Goal: Information Seeking & Learning: Learn about a topic

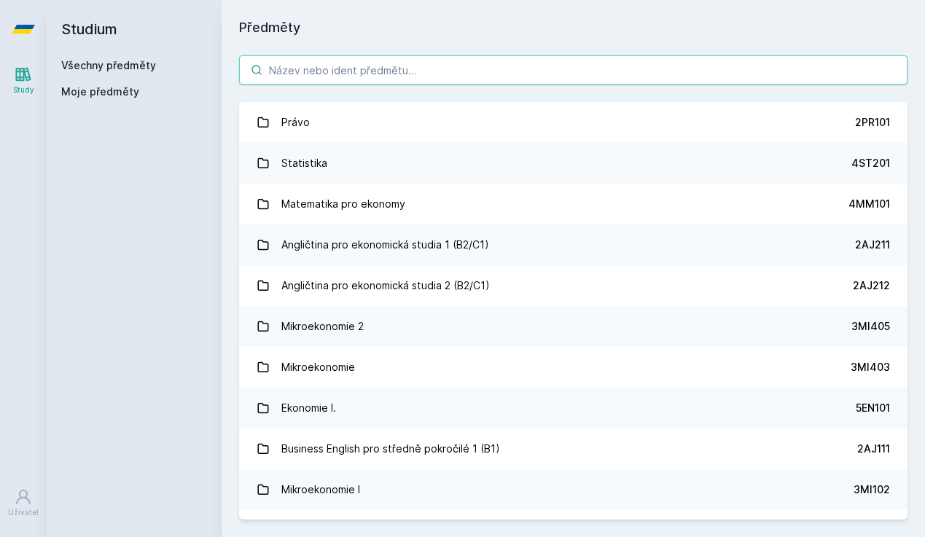
click at [351, 67] on input "search" at bounding box center [573, 69] width 668 height 29
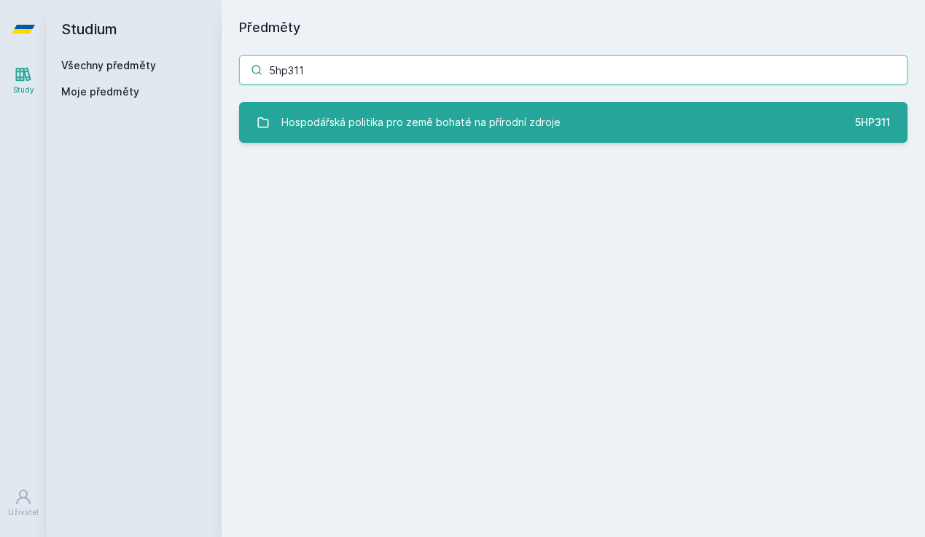
type input "5hp311"
click at [335, 114] on div "Hospodářská politika pro země bohaté na přírodní zdroje" at bounding box center [420, 122] width 279 height 29
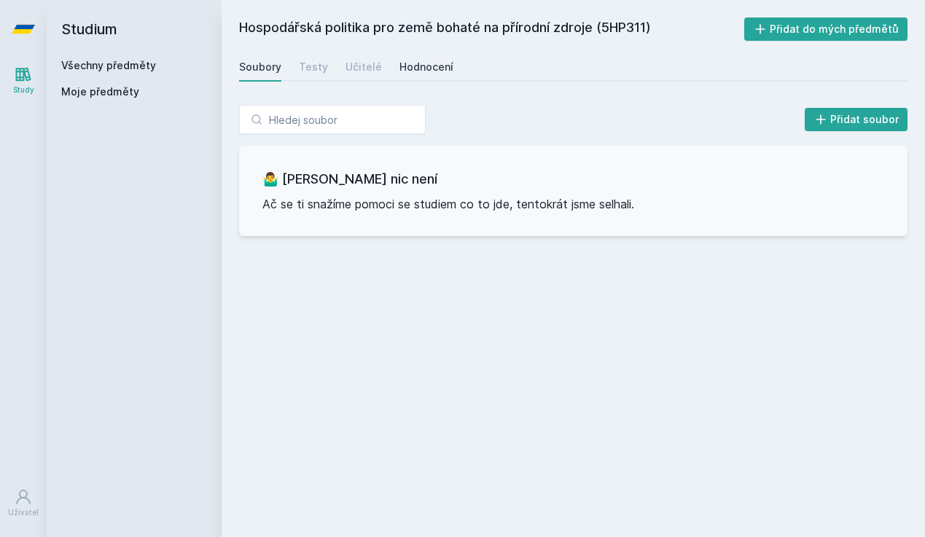
click at [403, 68] on div "Hodnocení" at bounding box center [426, 67] width 54 height 15
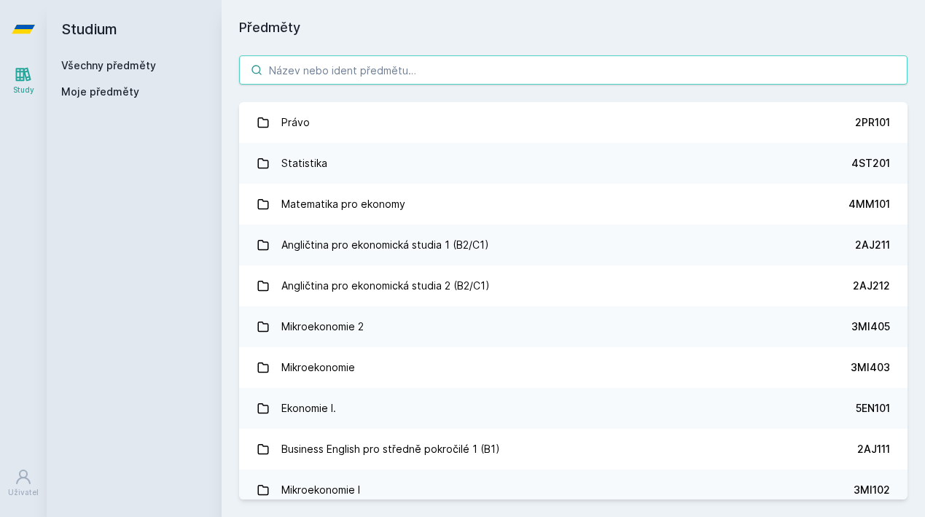
click at [504, 69] on input "search" at bounding box center [573, 69] width 668 height 29
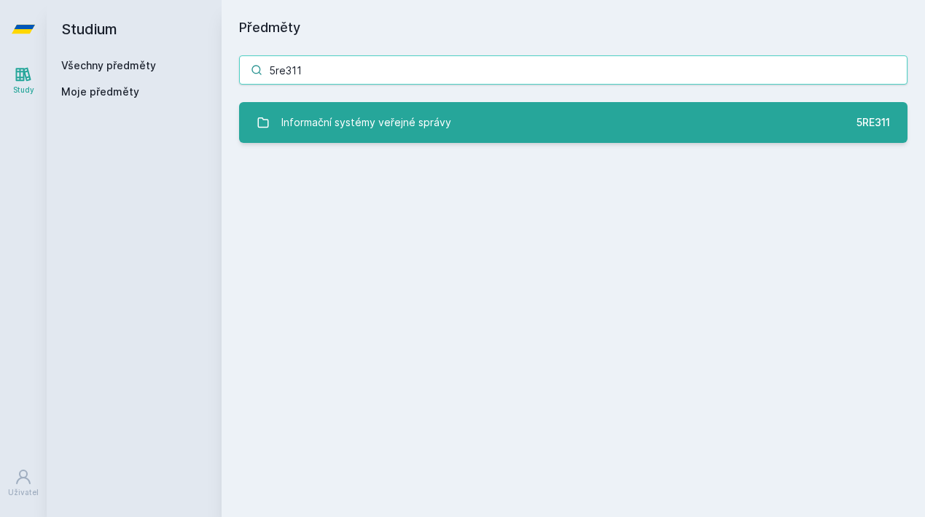
type input "5re311"
click at [495, 116] on link "Informační systémy veřejné správy 5RE311" at bounding box center [573, 122] width 668 height 41
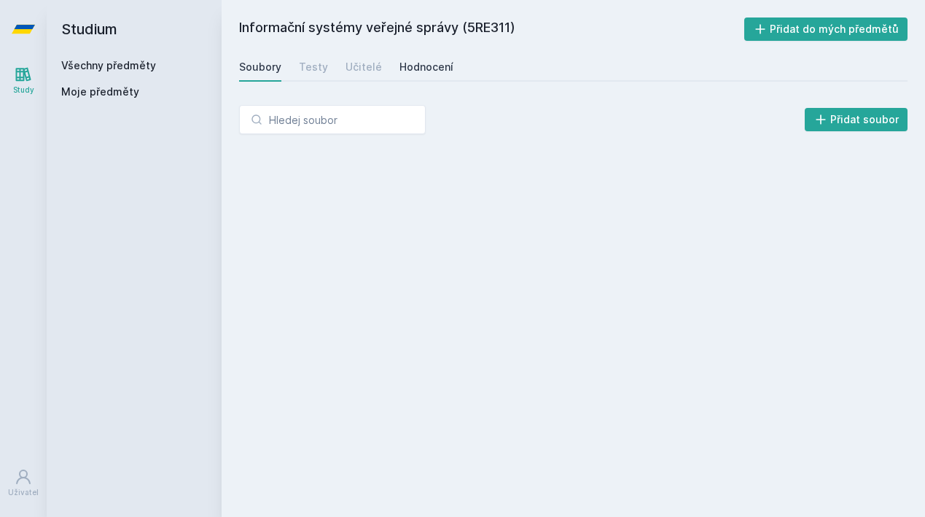
click at [418, 71] on div "Hodnocení" at bounding box center [426, 67] width 54 height 15
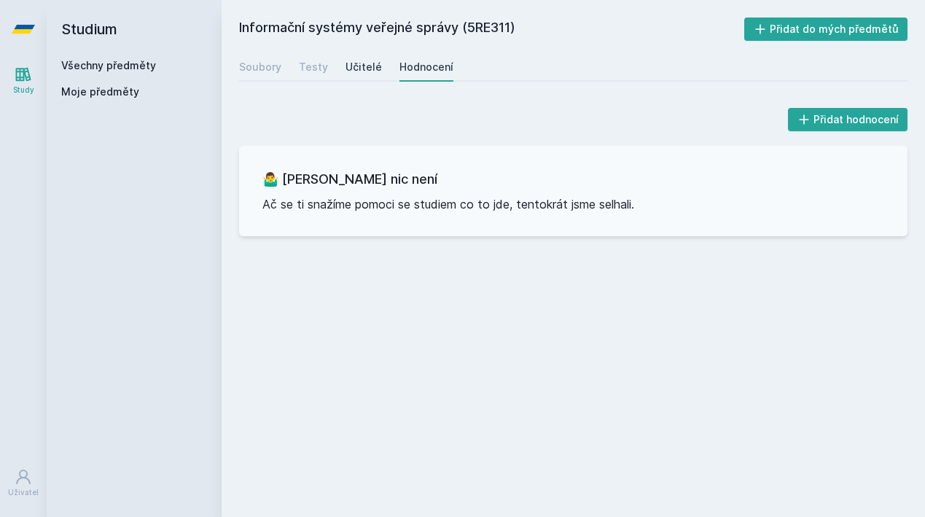
click at [349, 69] on div "Učitelé" at bounding box center [363, 67] width 36 height 15
click at [293, 71] on div "Soubory Testy Učitelé Hodnocení" at bounding box center [573, 66] width 668 height 29
click at [278, 68] on div "Soubory" at bounding box center [260, 67] width 42 height 15
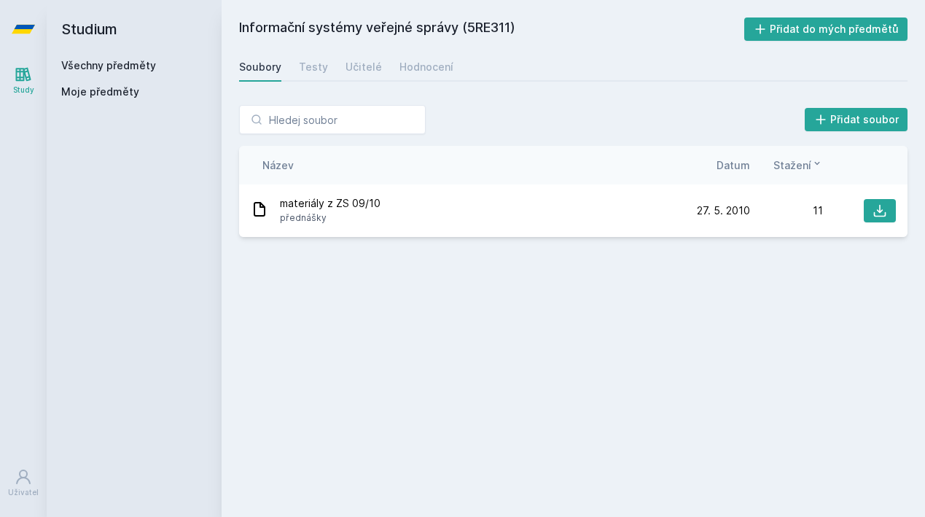
click at [402, 0] on div "Informační systémy veřejné správy (5RE311) Přidat do mých předmětů Soubory Test…" at bounding box center [573, 258] width 703 height 517
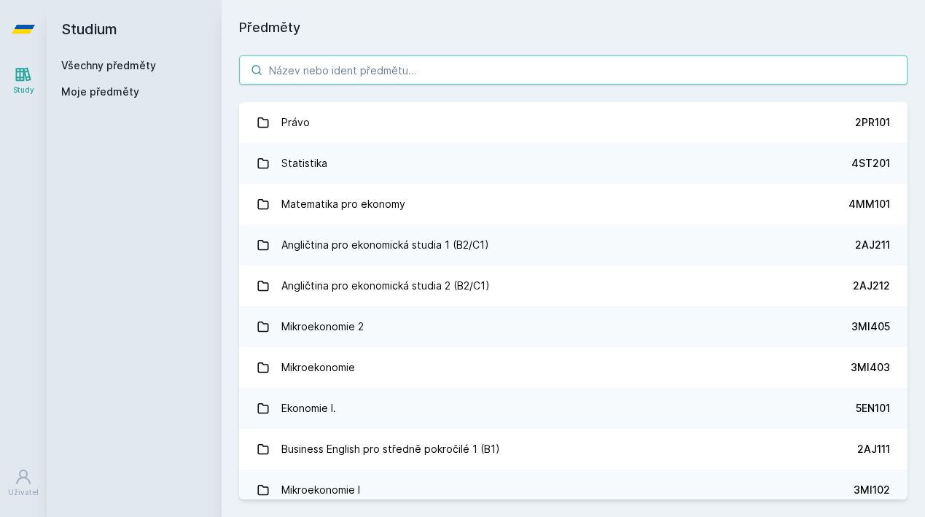
click at [351, 74] on input "search" at bounding box center [573, 69] width 668 height 29
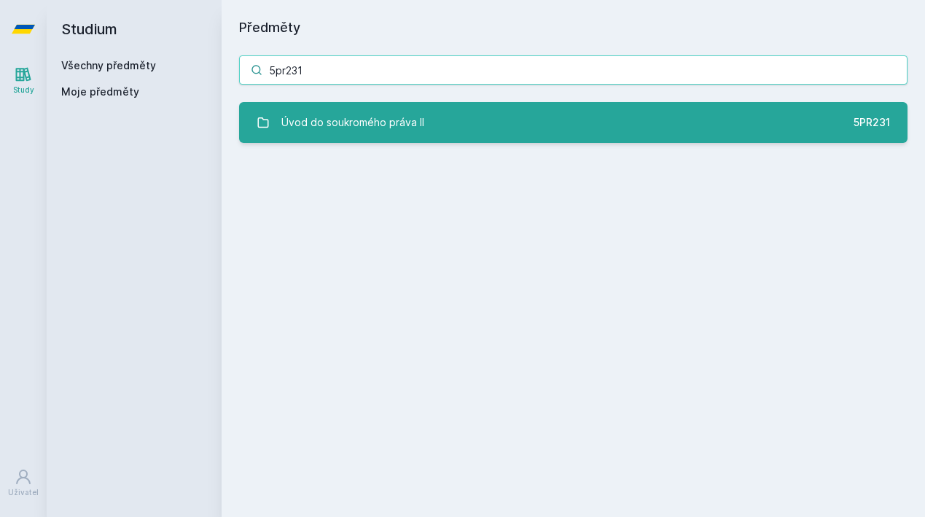
type input "5pr231"
click at [326, 120] on div "Úvod do soukromého práva II" at bounding box center [352, 122] width 143 height 29
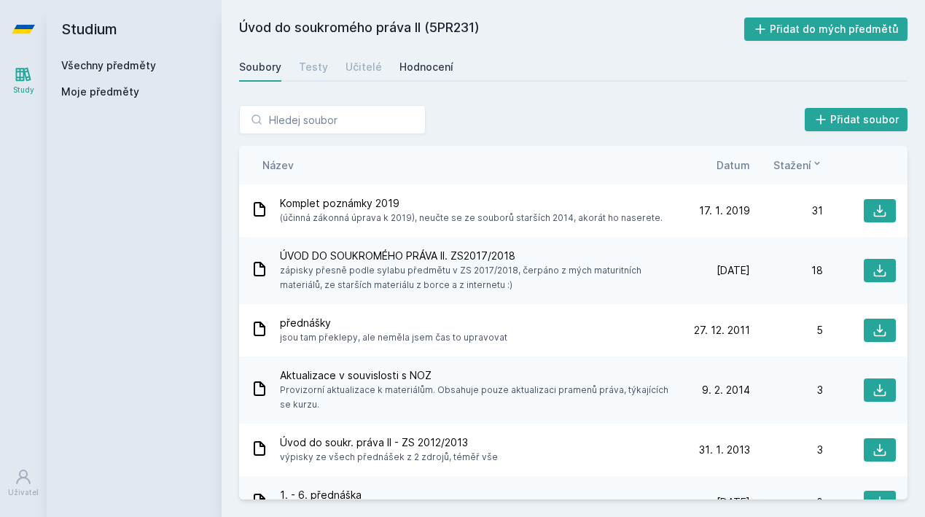
click at [427, 63] on div "Hodnocení" at bounding box center [426, 67] width 54 height 15
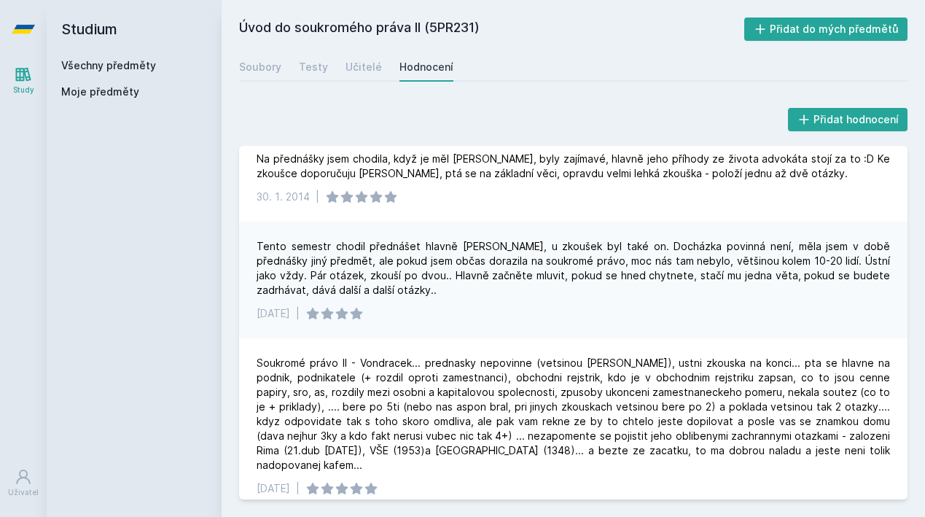
scroll to position [259, 0]
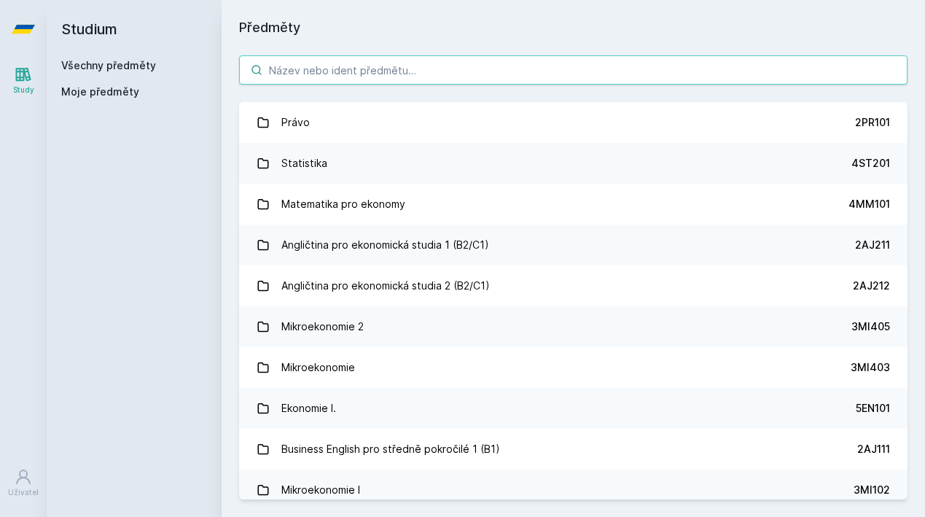
click at [273, 66] on input "search" at bounding box center [573, 69] width 668 height 29
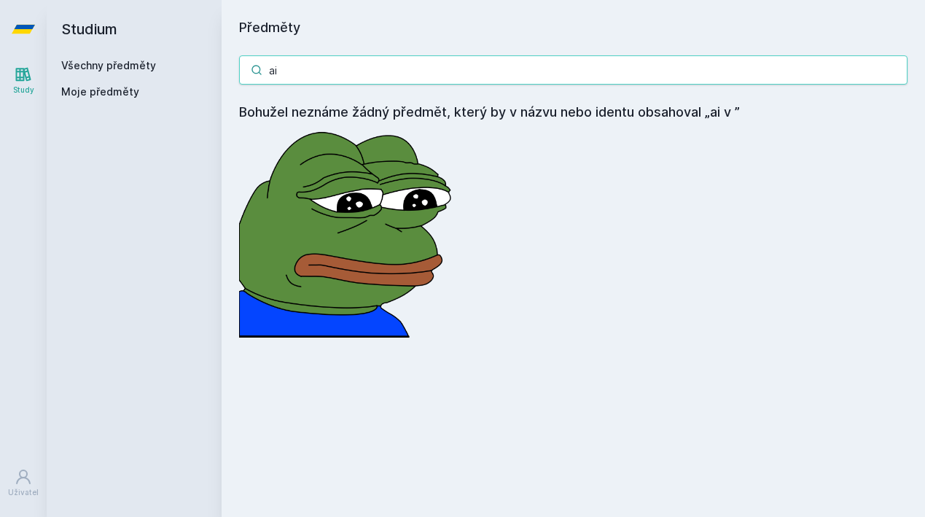
type input "a"
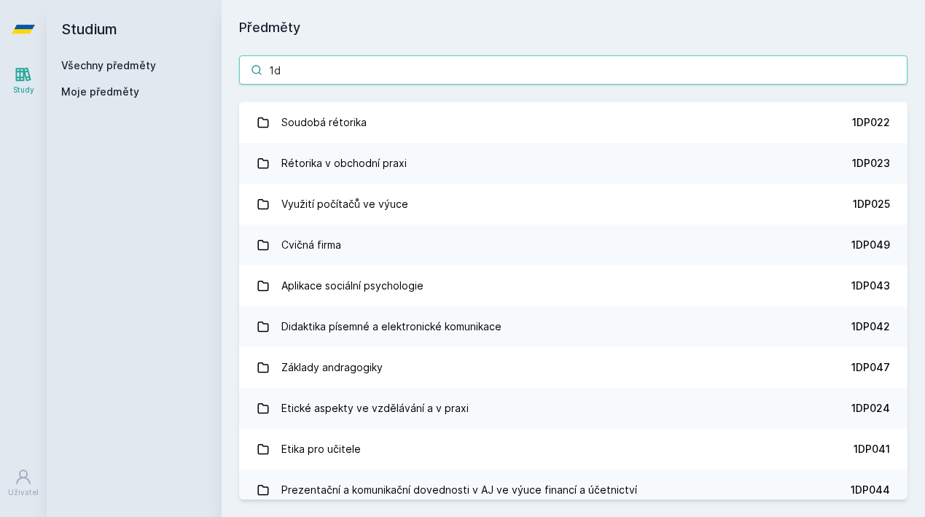
type input "1"
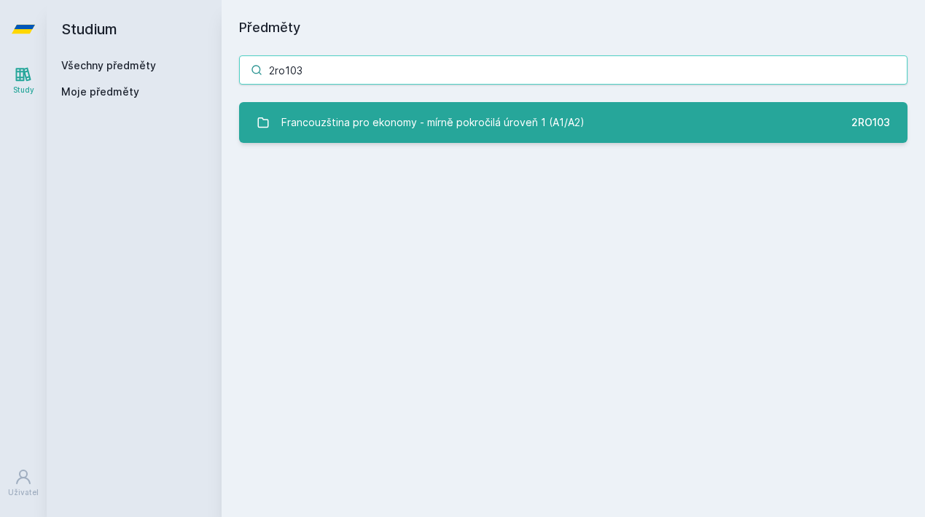
type input "2ro103"
click at [391, 111] on div "Francouzština pro ekonomy - mírně pokročilá úroveň 1 (A1/A2)" at bounding box center [432, 122] width 303 height 29
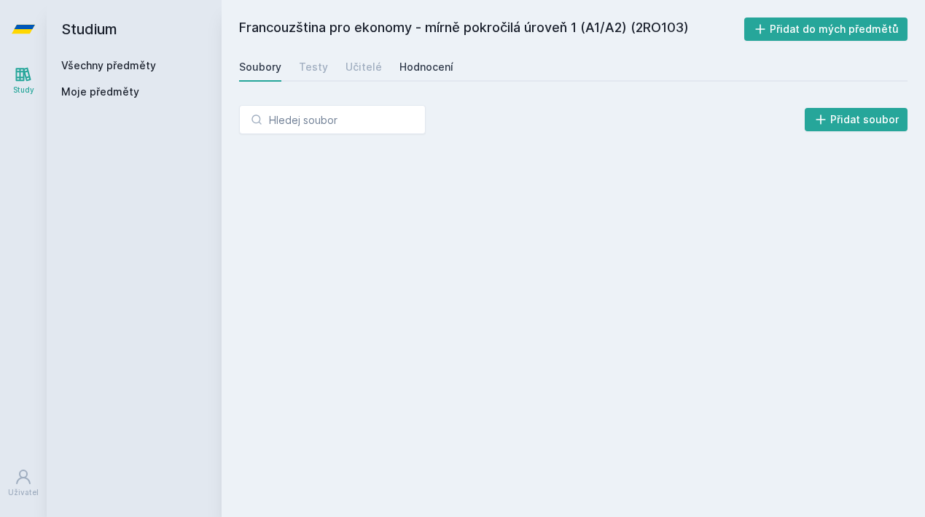
click at [429, 67] on div "Hodnocení" at bounding box center [426, 67] width 54 height 15
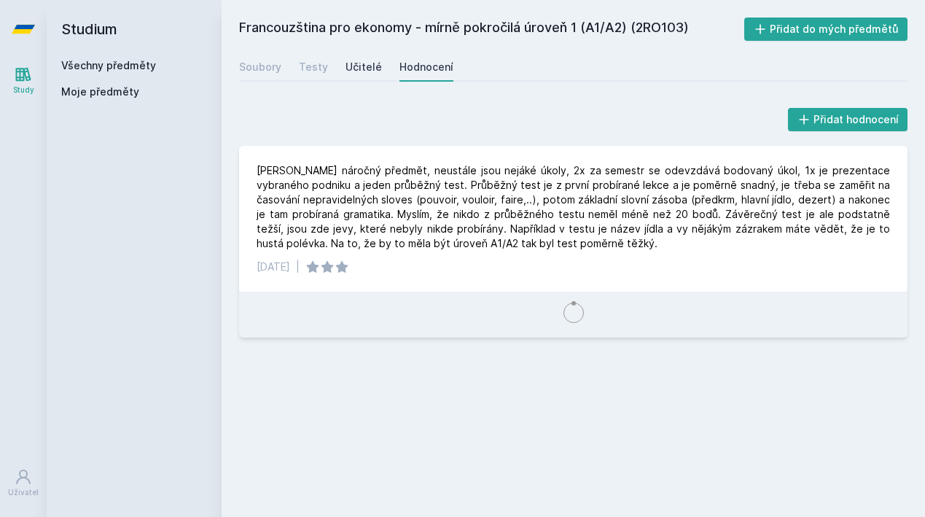
click at [348, 71] on div "Učitelé" at bounding box center [363, 67] width 36 height 15
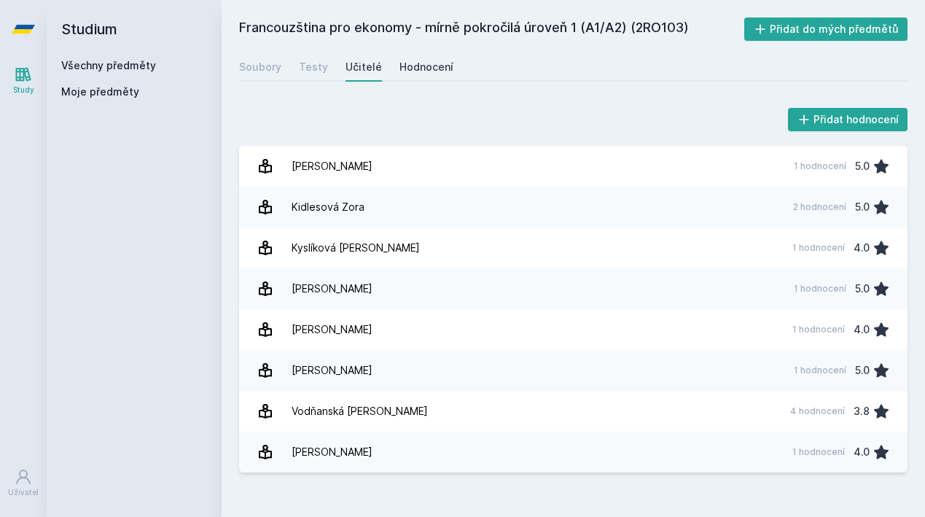
click at [419, 68] on div "Hodnocení" at bounding box center [426, 67] width 54 height 15
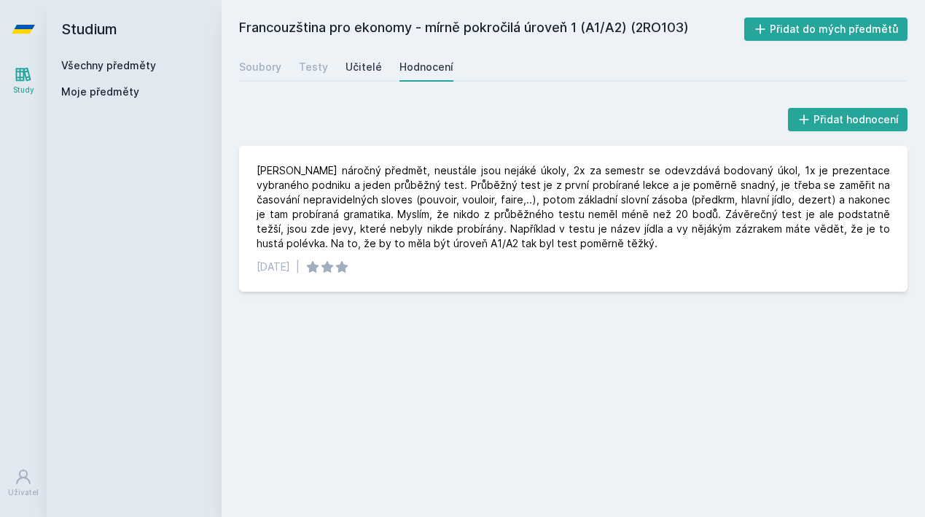
click at [345, 71] on div "Učitelé" at bounding box center [363, 67] width 36 height 15
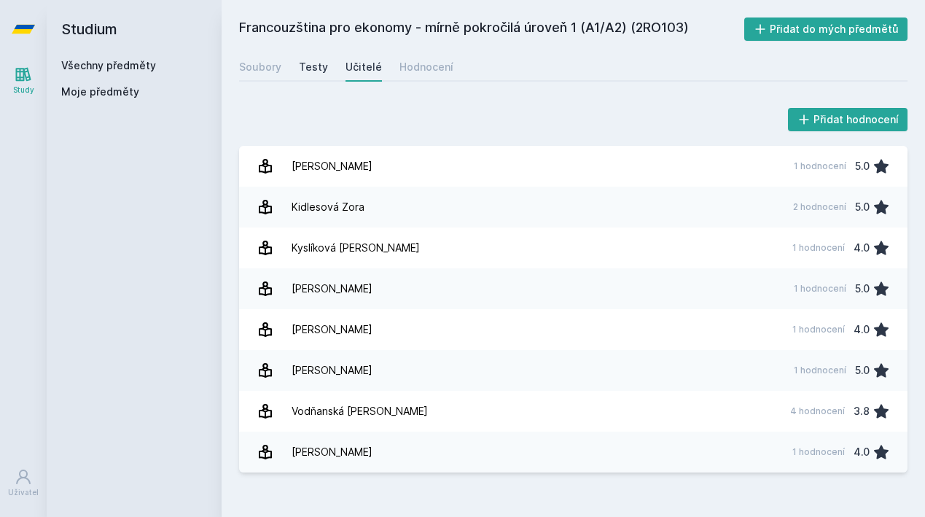
click at [320, 70] on div "Testy" at bounding box center [313, 67] width 29 height 15
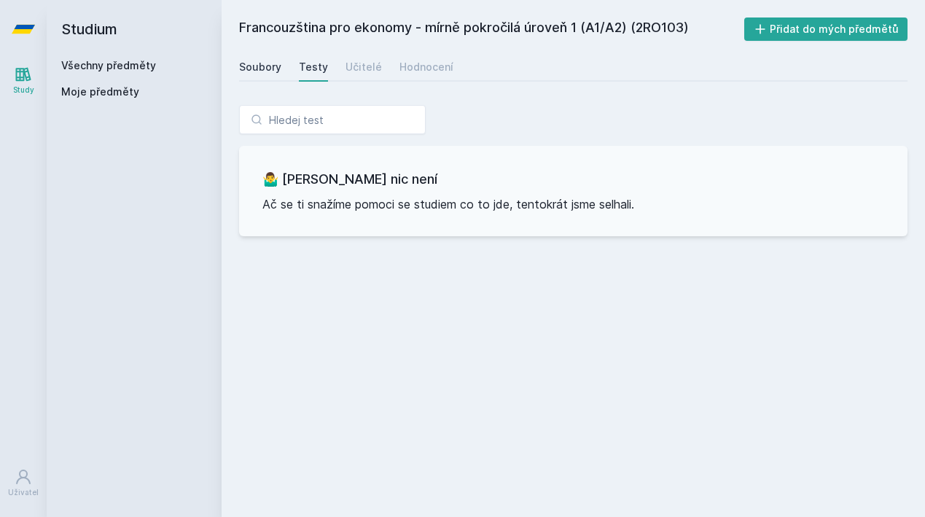
click at [278, 71] on div "Soubory" at bounding box center [260, 67] width 42 height 15
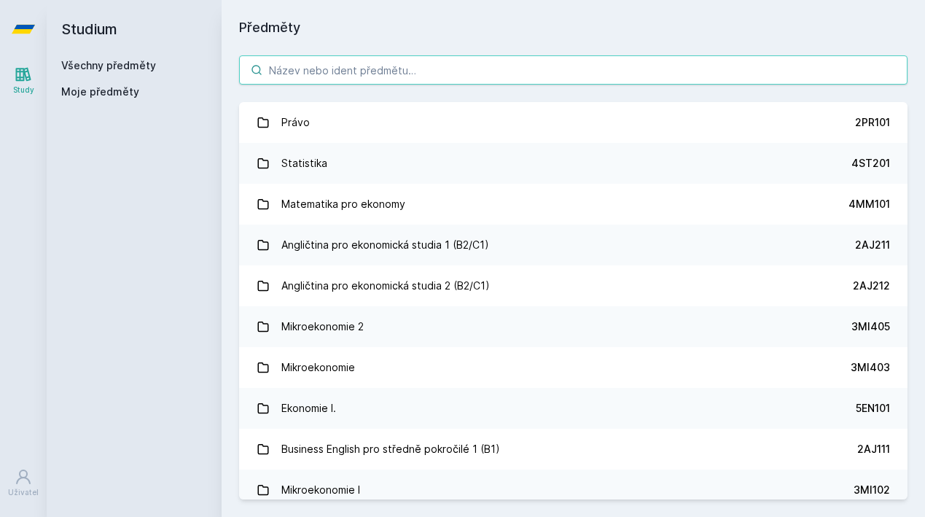
click at [292, 70] on input "search" at bounding box center [573, 69] width 668 height 29
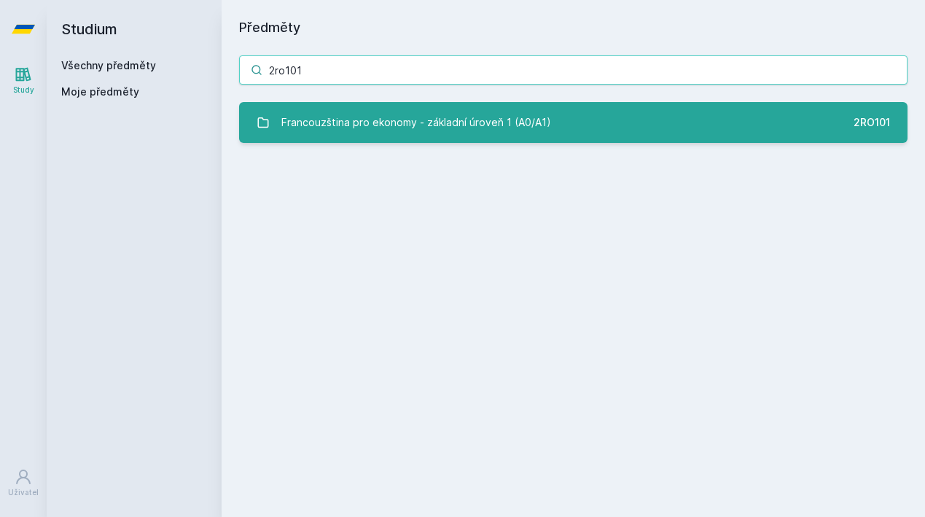
type input "2ro101"
click at [320, 137] on link "Francouzština pro ekonomy - základní úroveň 1 (A0/A1) 2RO101" at bounding box center [573, 122] width 668 height 41
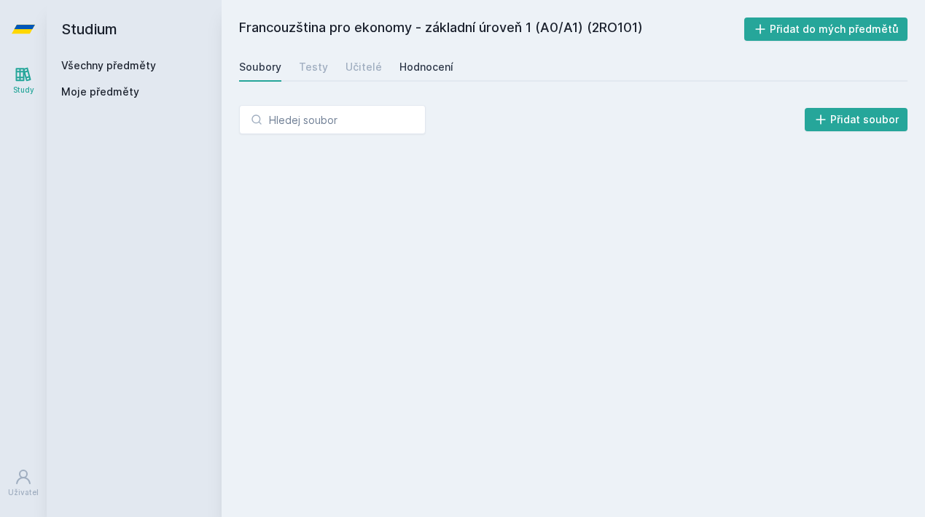
click at [437, 71] on div "Hodnocení" at bounding box center [426, 67] width 54 height 15
